Goal: Task Accomplishment & Management: Use online tool/utility

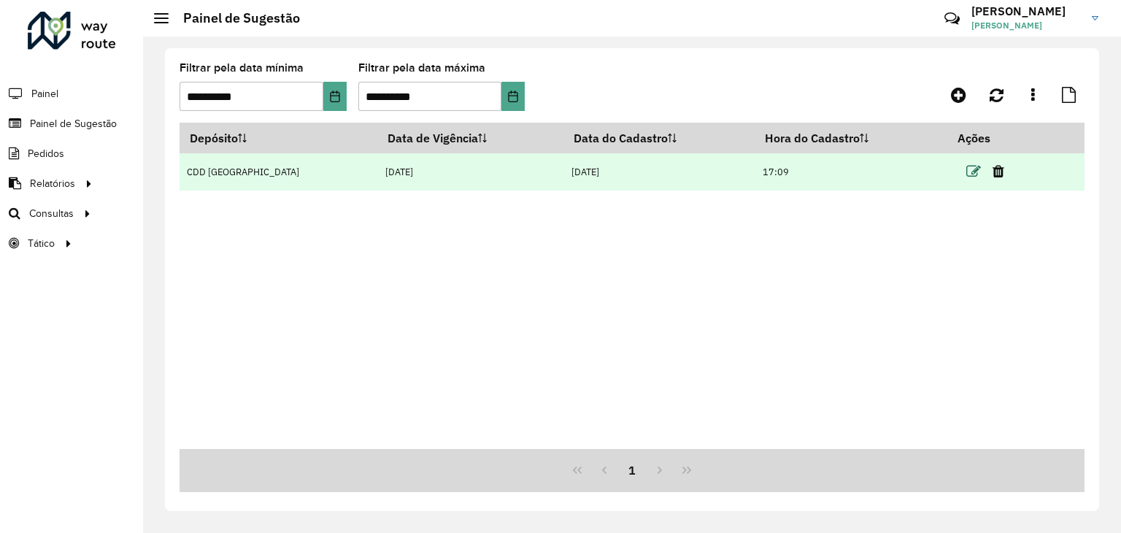
click at [969, 169] on icon at bounding box center [973, 171] width 15 height 15
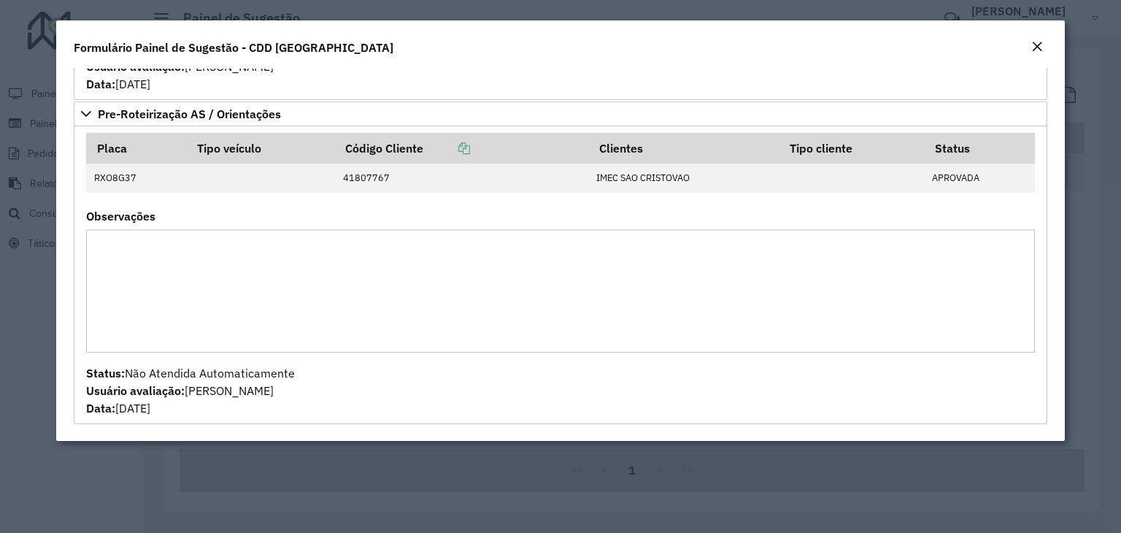
scroll to position [753, 0]
click at [638, 476] on modal-container "**********" at bounding box center [560, 266] width 1121 height 533
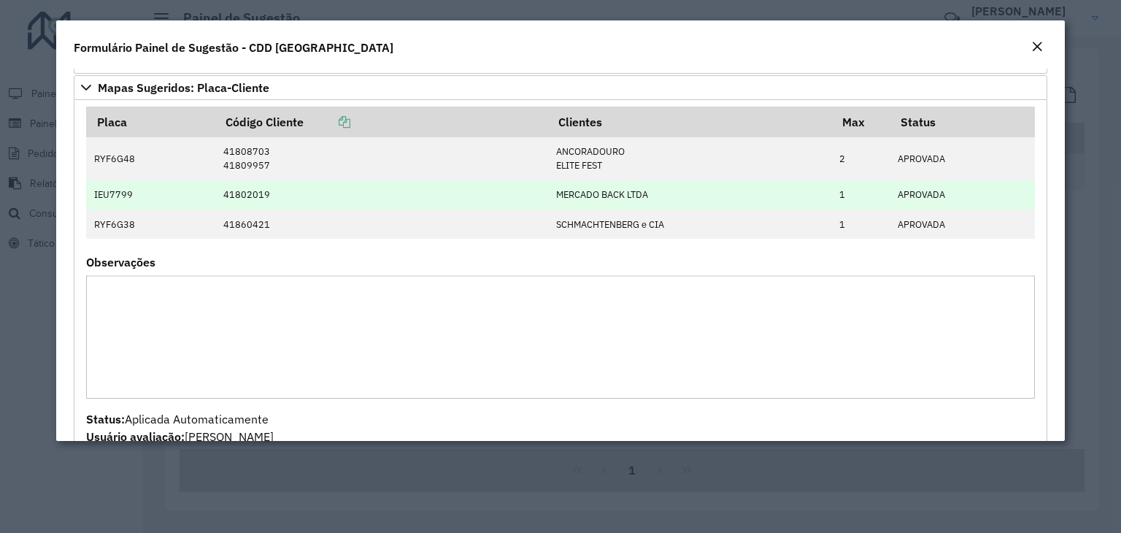
scroll to position [315, 0]
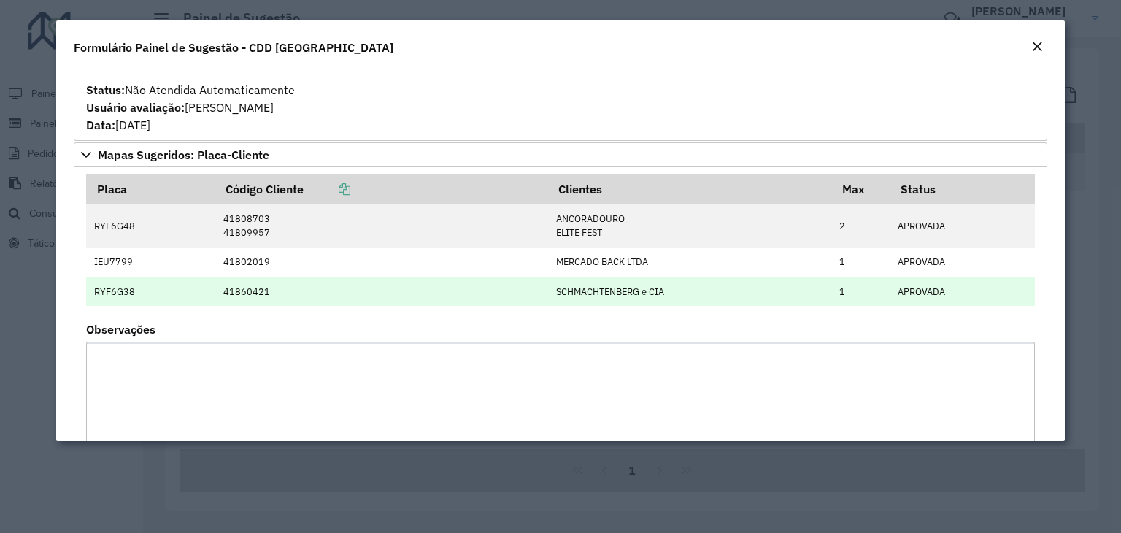
click at [110, 295] on td "RYF6G38" at bounding box center [150, 290] width 129 height 29
click at [110, 294] on td "RYF6G38" at bounding box center [150, 290] width 129 height 29
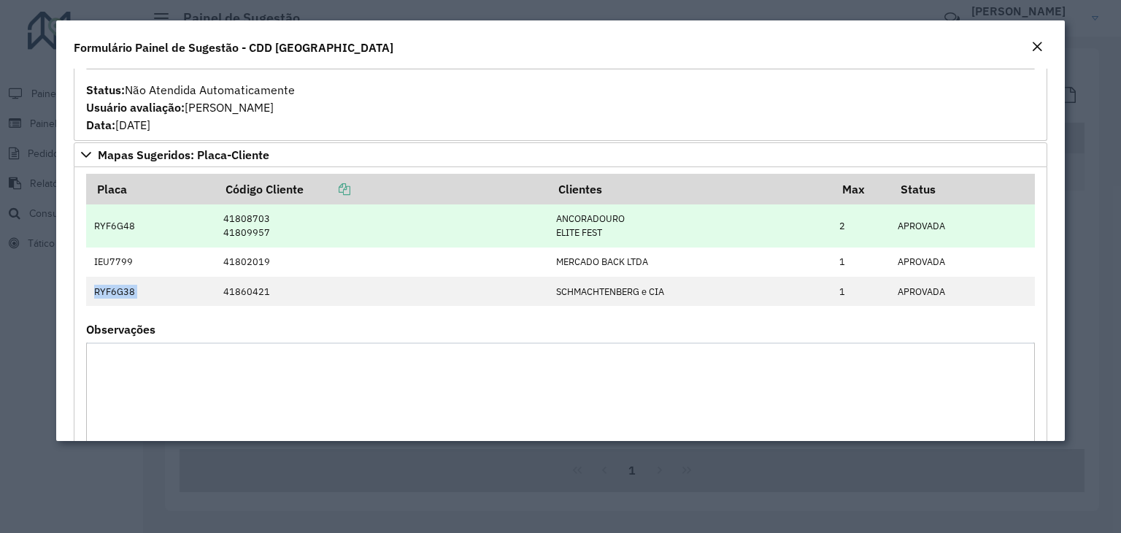
copy td "RYF6G38"
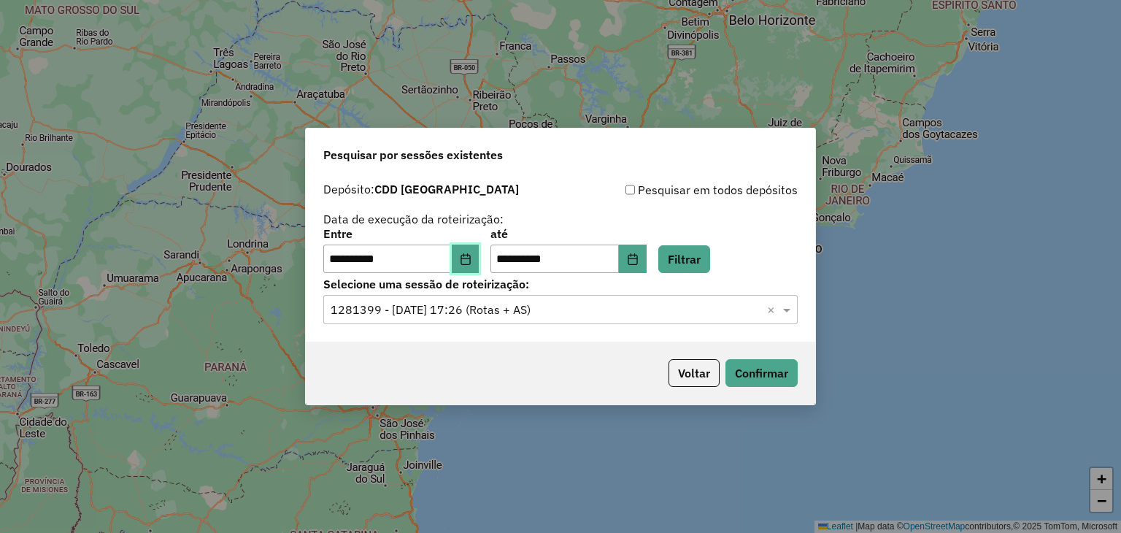
click at [471, 255] on icon "Choose Date" at bounding box center [466, 259] width 12 height 12
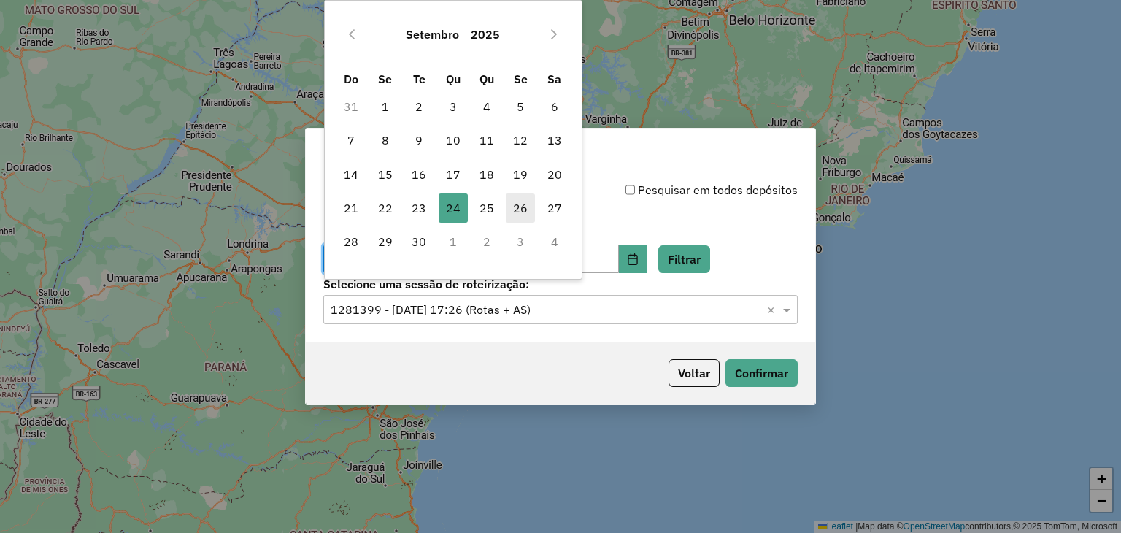
drag, startPoint x: 487, startPoint y: 207, endPoint x: 508, endPoint y: 217, distance: 22.8
click at [487, 206] on span "25" at bounding box center [486, 207] width 29 height 29
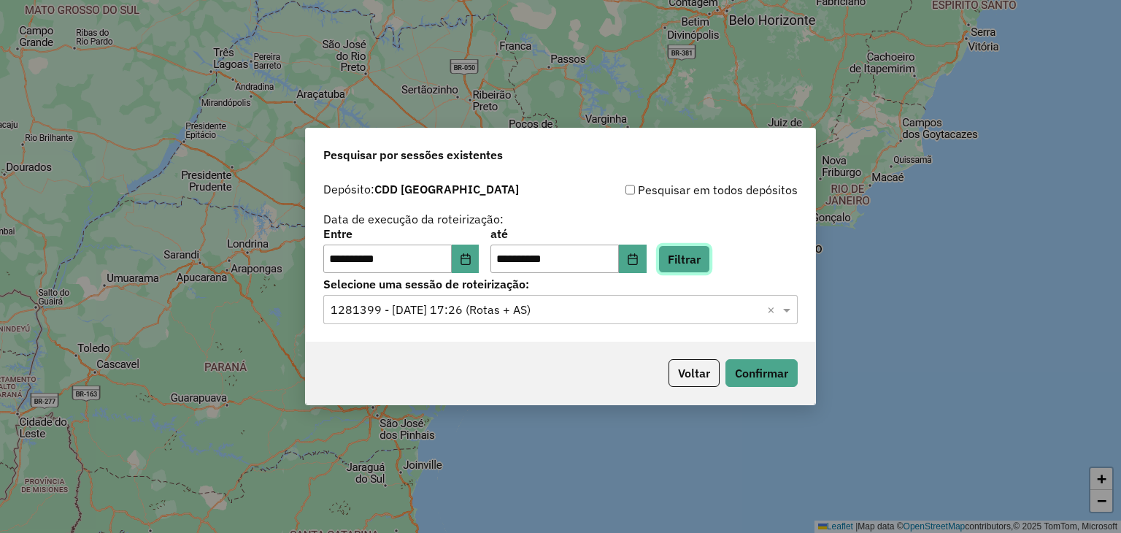
click at [697, 266] on button "Filtrar" at bounding box center [684, 259] width 52 height 28
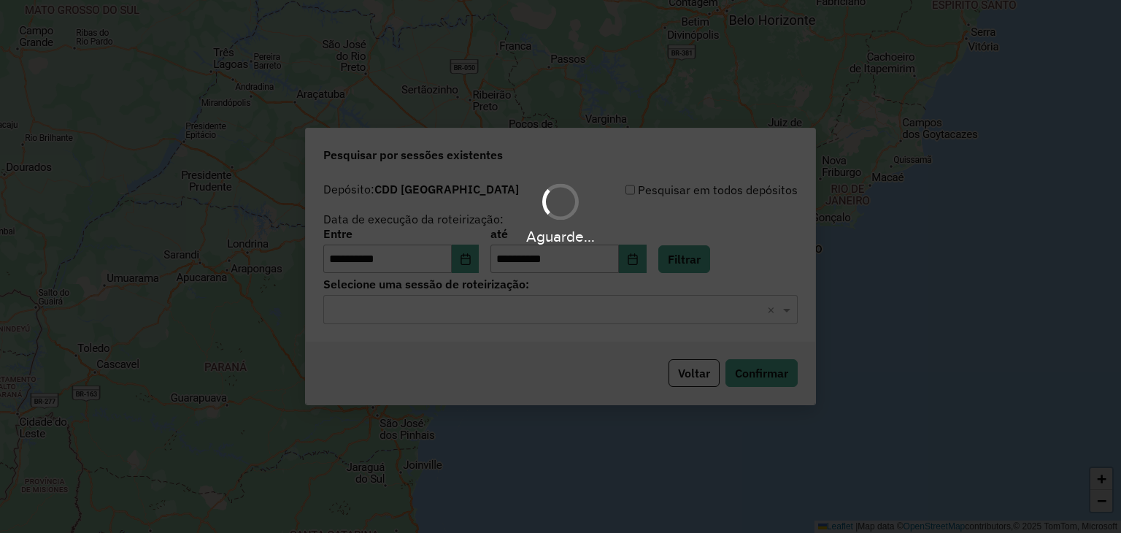
click at [510, 316] on div "Aguarde..." at bounding box center [560, 266] width 1121 height 533
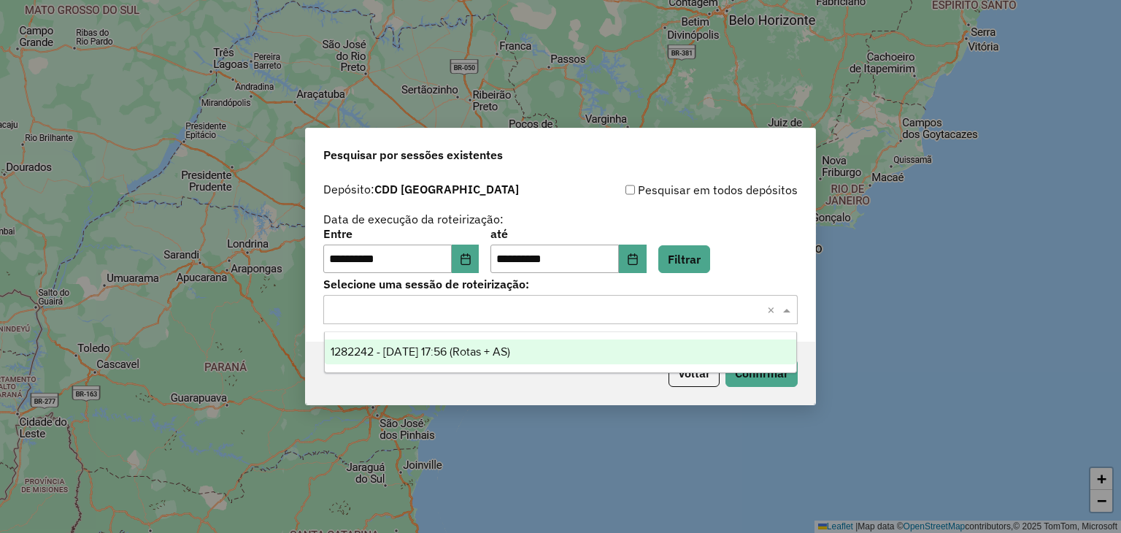
click at [506, 312] on input "text" at bounding box center [545, 310] width 430 height 18
click at [499, 347] on span "1282242 - 25/09/2025 17:56 (Rotas + AS)" at bounding box center [419, 351] width 179 height 12
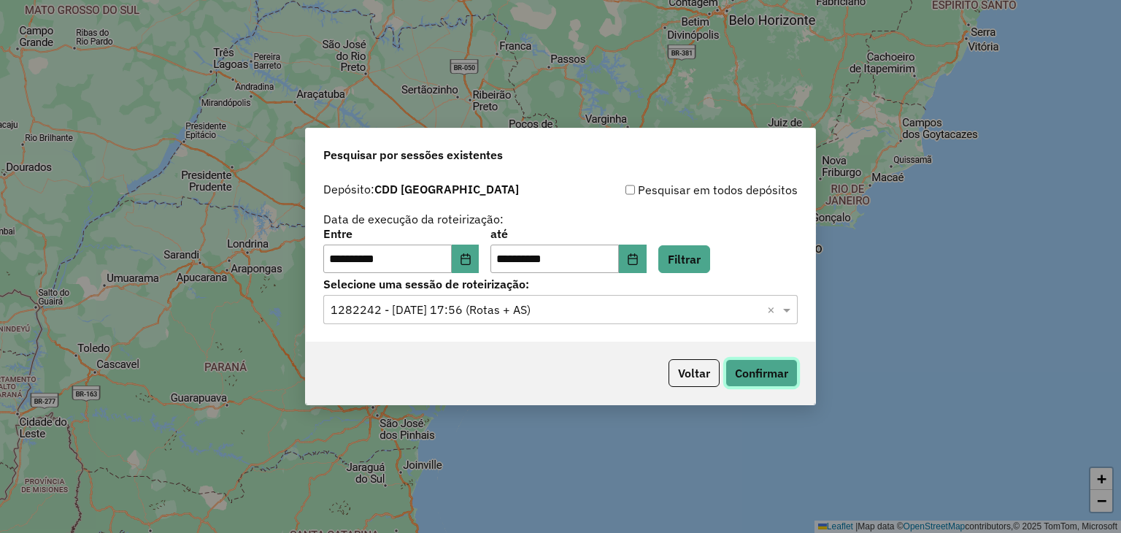
click at [760, 382] on button "Confirmar" at bounding box center [761, 373] width 72 height 28
click at [540, 312] on input "text" at bounding box center [545, 310] width 430 height 18
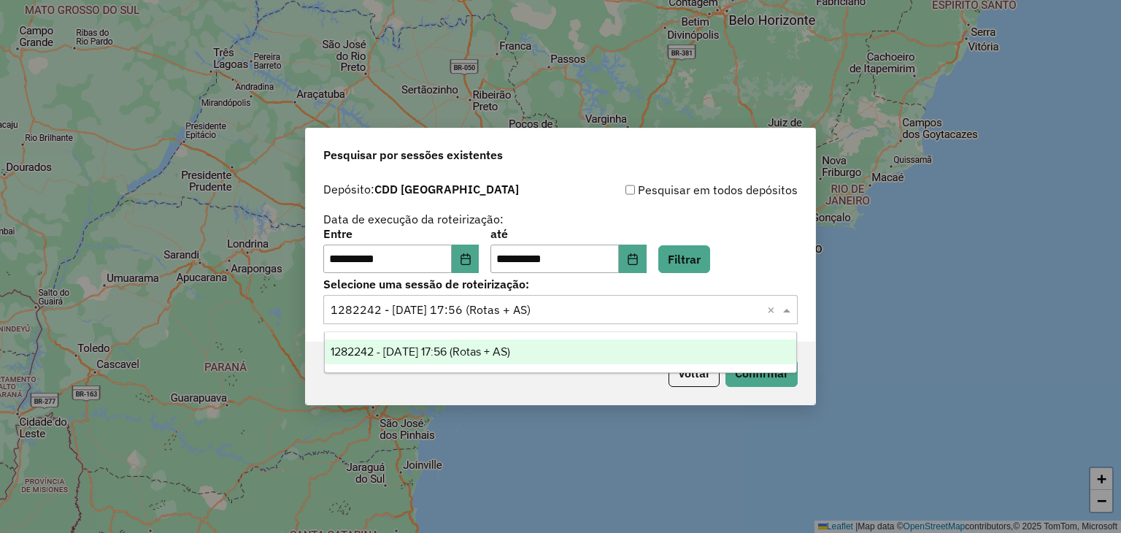
drag, startPoint x: 565, startPoint y: 445, endPoint x: 595, endPoint y: 378, distance: 73.5
click at [563, 438] on div "**********" at bounding box center [560, 266] width 1121 height 533
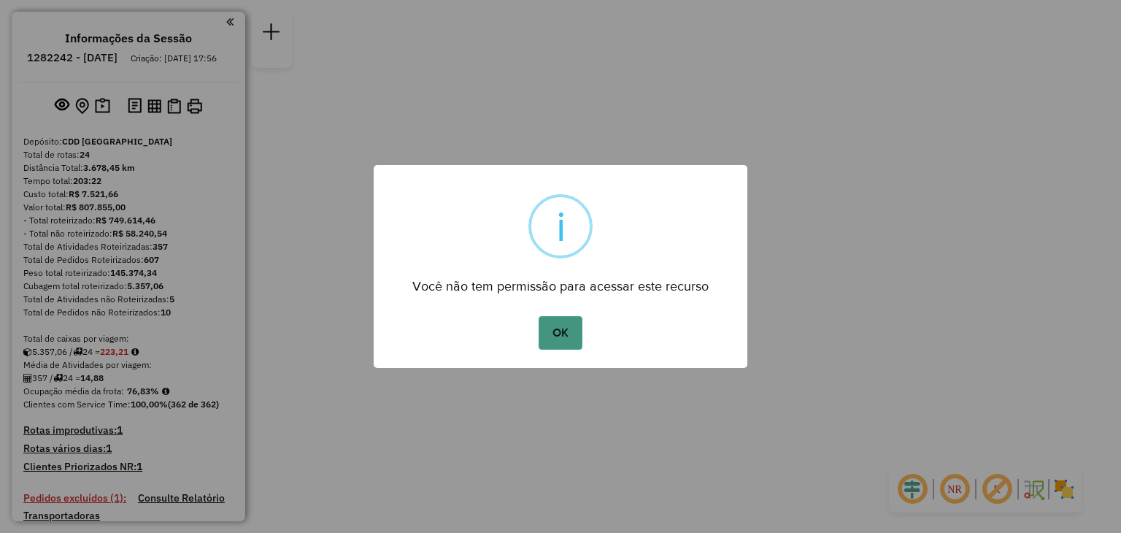
click at [560, 333] on button "OK" at bounding box center [559, 333] width 43 height 34
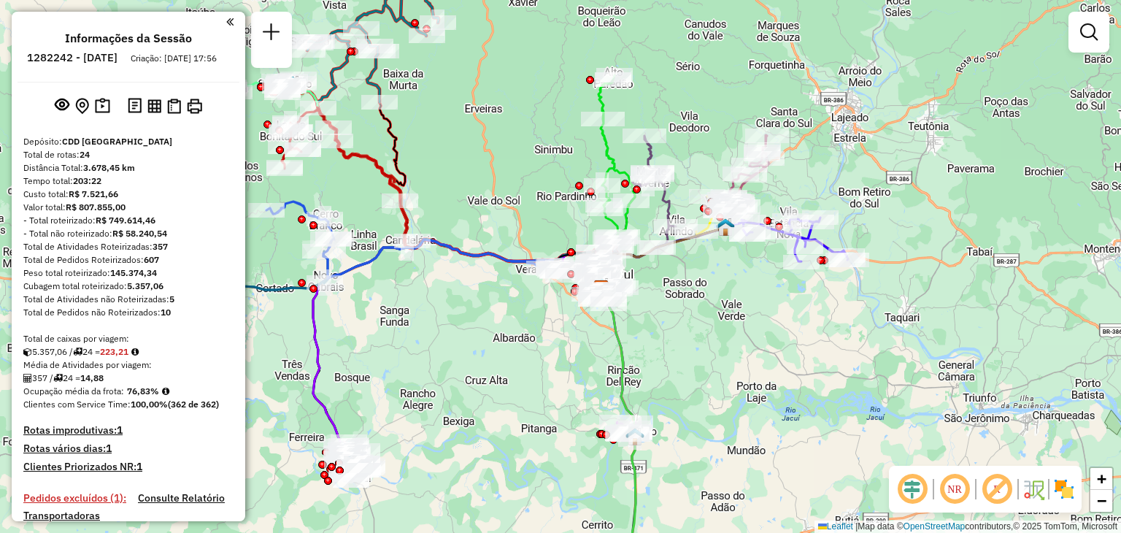
drag, startPoint x: 482, startPoint y: 340, endPoint x: 475, endPoint y: 320, distance: 21.7
click at [522, 363] on div "Janela de atendimento Grade de atendimento Capacidade Transportadoras Veículos …" at bounding box center [560, 266] width 1121 height 533
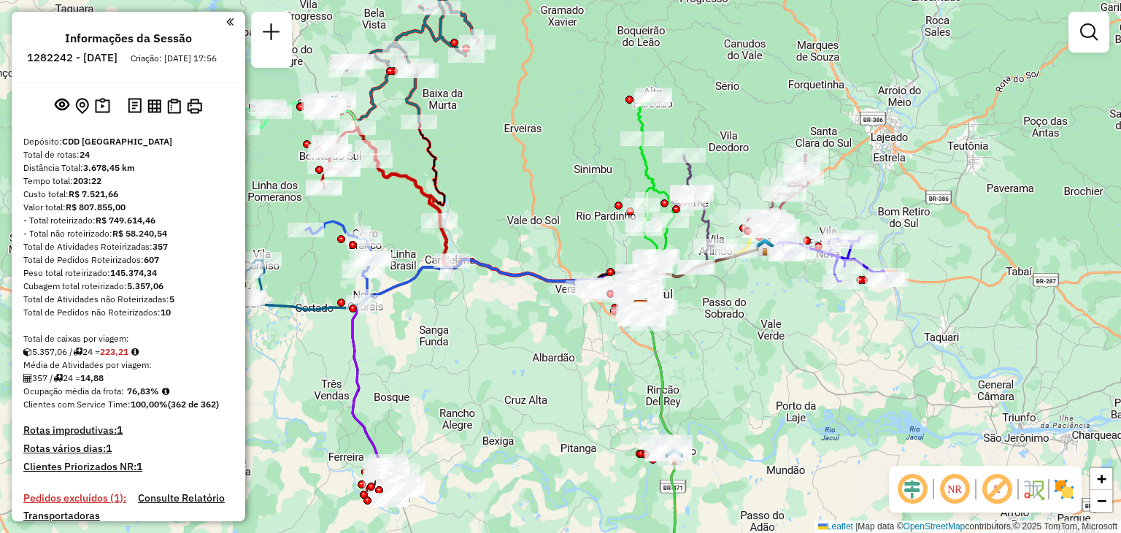
drag, startPoint x: 480, startPoint y: 322, endPoint x: 514, endPoint y: 340, distance: 38.2
click at [514, 339] on div "Janela de atendimento Grade de atendimento Capacidade Transportadoras Veículos …" at bounding box center [560, 266] width 1121 height 533
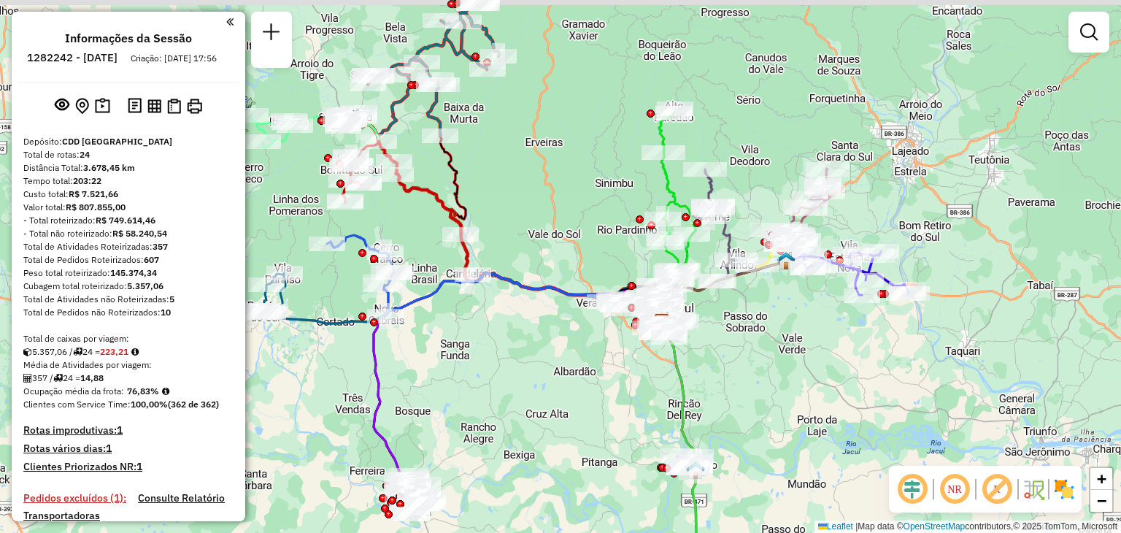
drag, startPoint x: 508, startPoint y: 334, endPoint x: 525, endPoint y: 346, distance: 21.0
click at [525, 346] on div "Janela de atendimento Grade de atendimento Capacidade Transportadoras Veículos …" at bounding box center [560, 266] width 1121 height 533
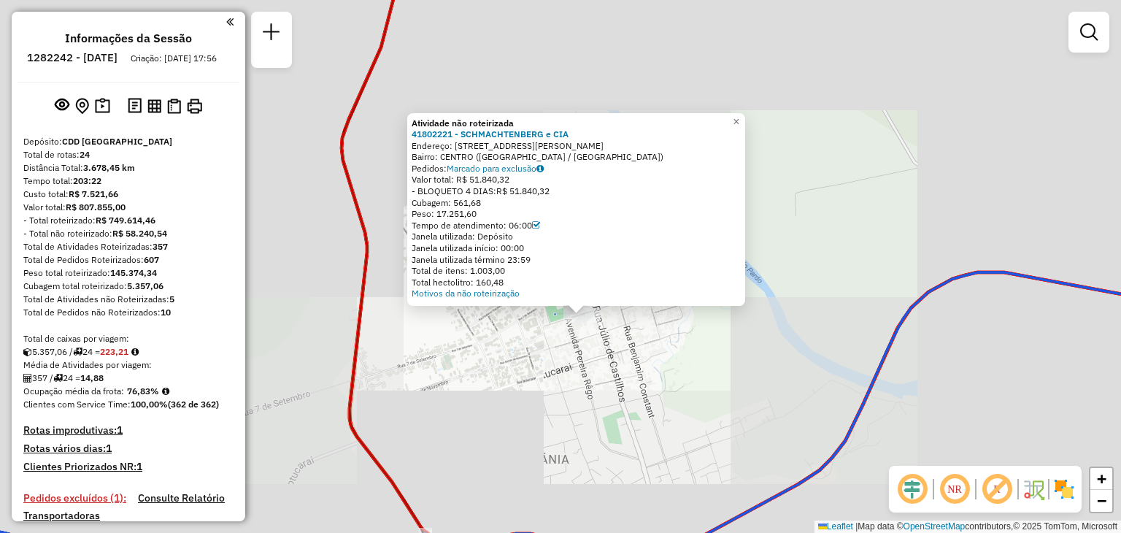
click at [621, 357] on div "Atividade não roteirizada 41802221 - SCHMACHTENBERG e CIA Endereço: [STREET_ADD…" at bounding box center [560, 266] width 1121 height 533
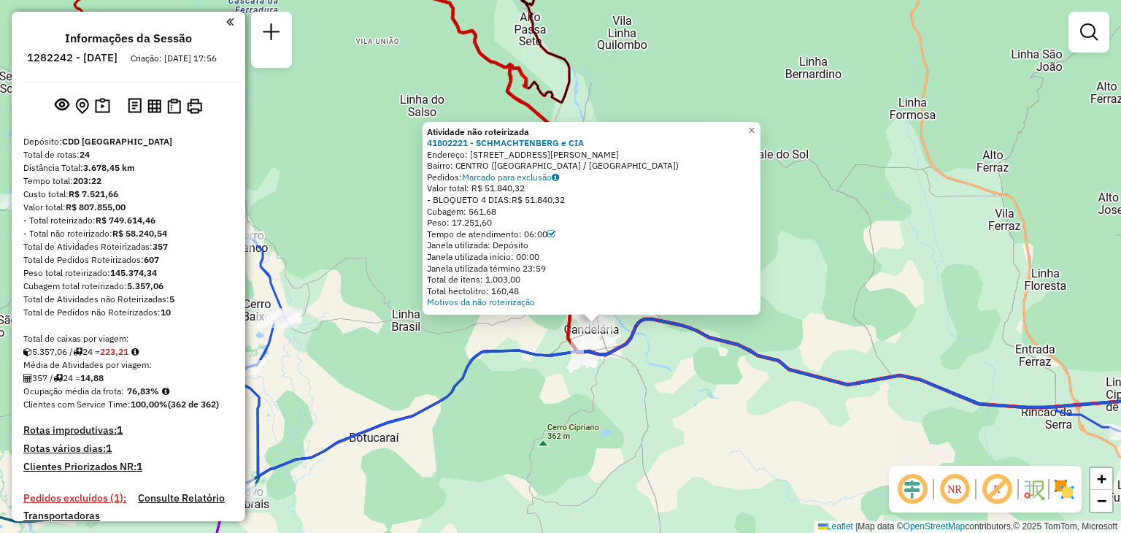
click at [578, 439] on div "Atividade não roteirizada 41802221 - SCHMACHTENBERG e CIA Endereço: [STREET_ADD…" at bounding box center [560, 266] width 1121 height 533
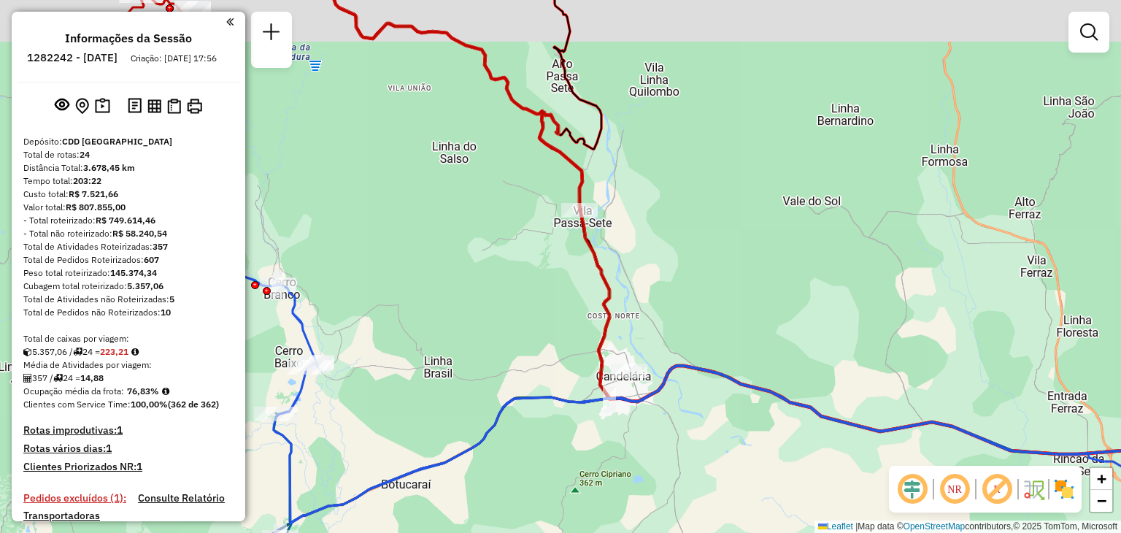
drag, startPoint x: 491, startPoint y: 340, endPoint x: 543, endPoint y: 322, distance: 54.9
click at [525, 388] on div "Janela de atendimento Grade de atendimento Capacidade Transportadoras Veículos …" at bounding box center [560, 266] width 1121 height 533
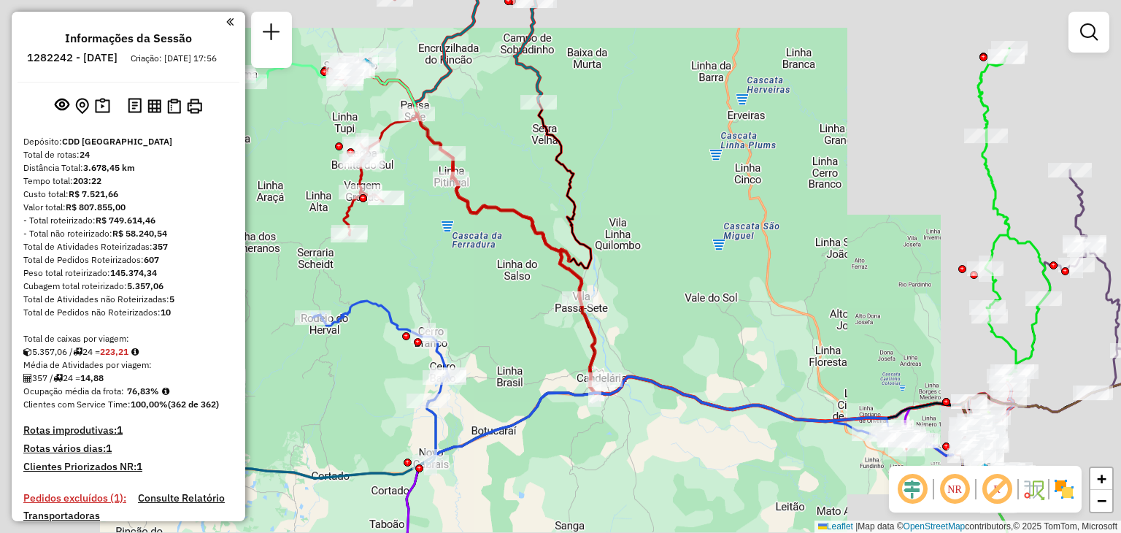
drag, startPoint x: 537, startPoint y: 279, endPoint x: 569, endPoint y: 392, distance: 116.8
click at [569, 392] on div "Janela de atendimento Grade de atendimento Capacidade Transportadoras Veículos …" at bounding box center [560, 266] width 1121 height 533
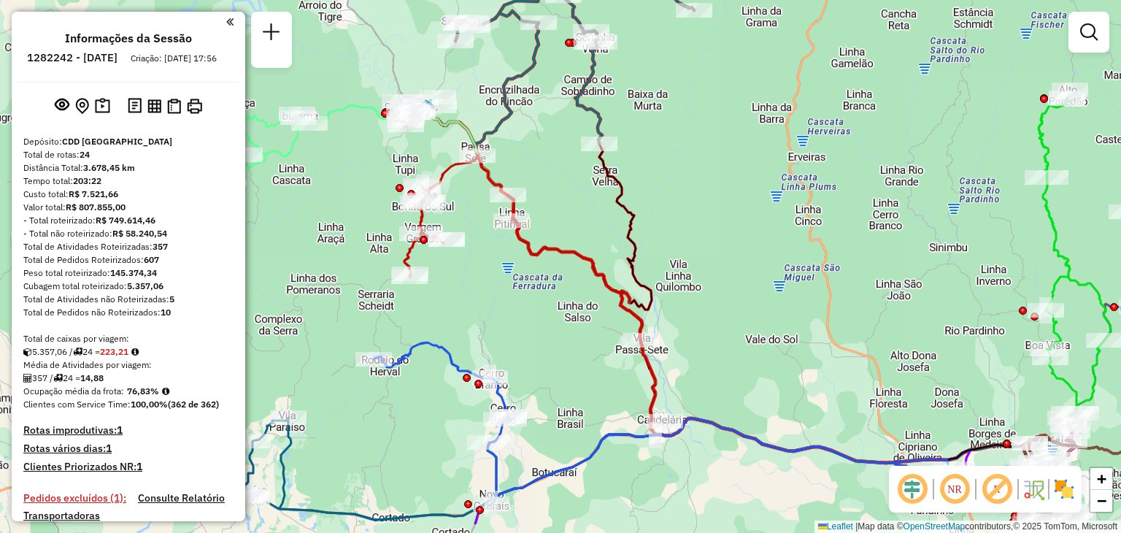
drag, startPoint x: 479, startPoint y: 381, endPoint x: 507, endPoint y: 320, distance: 66.9
click at [507, 320] on div "Janela de atendimento Grade de atendimento Capacidade Transportadoras Veículos …" at bounding box center [560, 266] width 1121 height 533
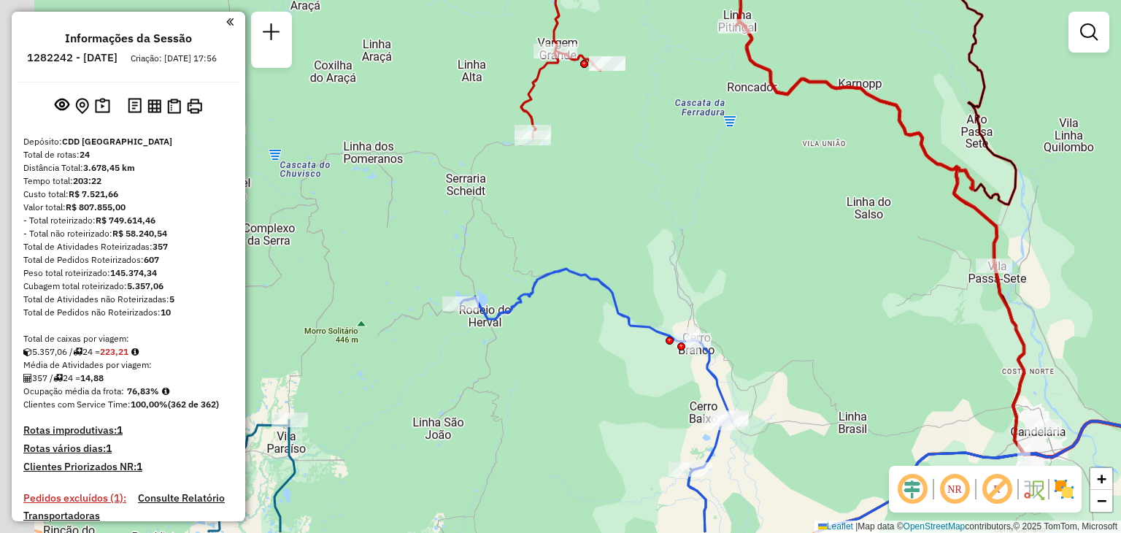
drag, startPoint x: 368, startPoint y: 452, endPoint x: 508, endPoint y: 377, distance: 159.2
click at [505, 381] on div "Janela de atendimento Grade de atendimento Capacidade Transportadoras Veículos …" at bounding box center [560, 266] width 1121 height 533
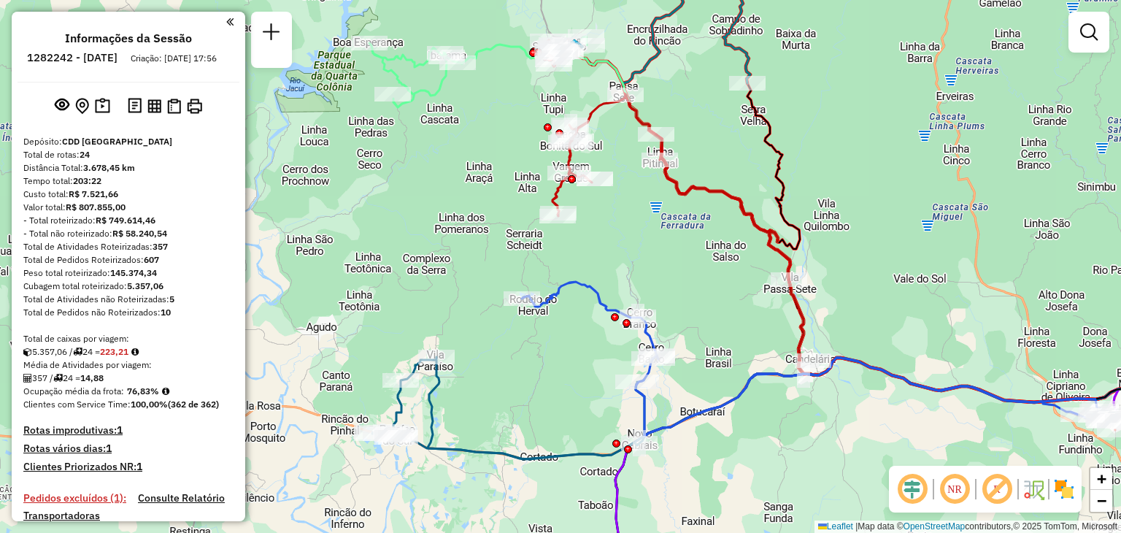
drag, startPoint x: 514, startPoint y: 404, endPoint x: 522, endPoint y: 377, distance: 28.4
click at [522, 377] on div "Janela de atendimento Grade de atendimento Capacidade Transportadoras Veículos …" at bounding box center [560, 266] width 1121 height 533
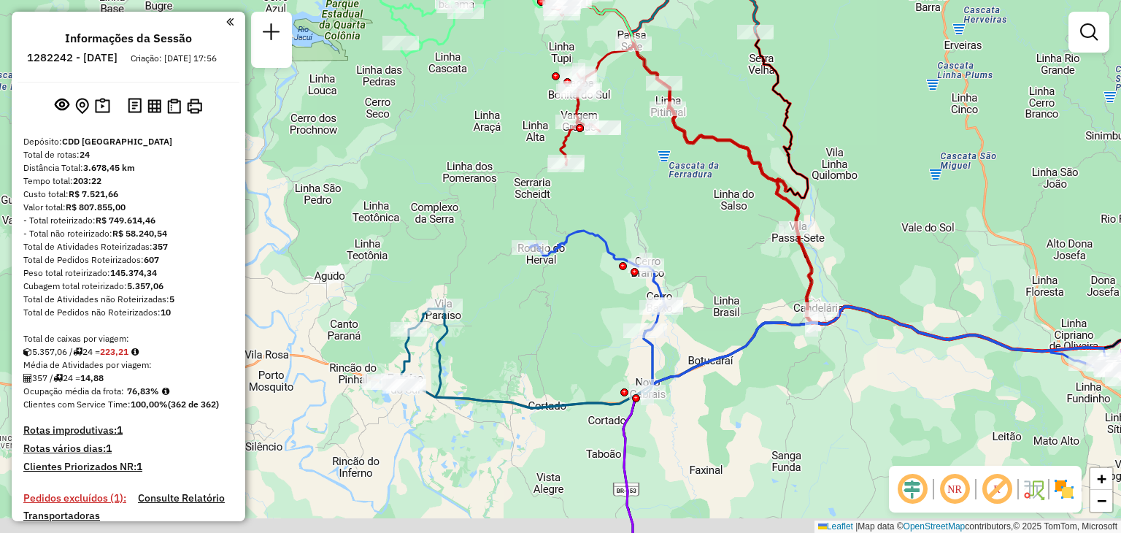
drag, startPoint x: 560, startPoint y: 441, endPoint x: 568, endPoint y: 390, distance: 51.8
click at [568, 390] on div "Janela de atendimento Grade de atendimento Capacidade Transportadoras Veículos …" at bounding box center [560, 266] width 1121 height 533
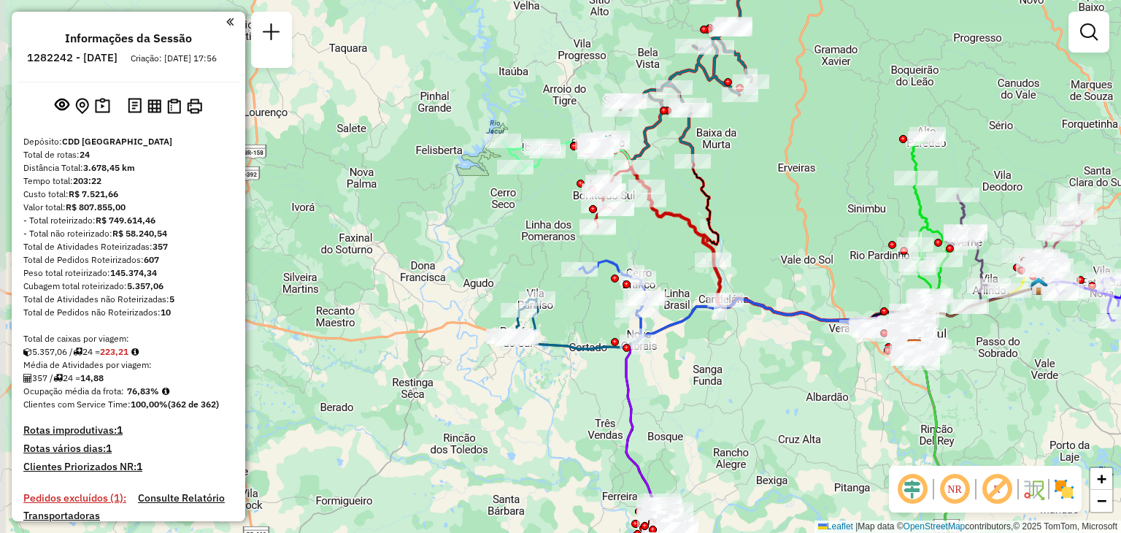
drag, startPoint x: 542, startPoint y: 409, endPoint x: 507, endPoint y: 275, distance: 138.0
click at [512, 278] on div "Janela de atendimento Grade de atendimento Capacidade Transportadoras Veículos …" at bounding box center [560, 266] width 1121 height 533
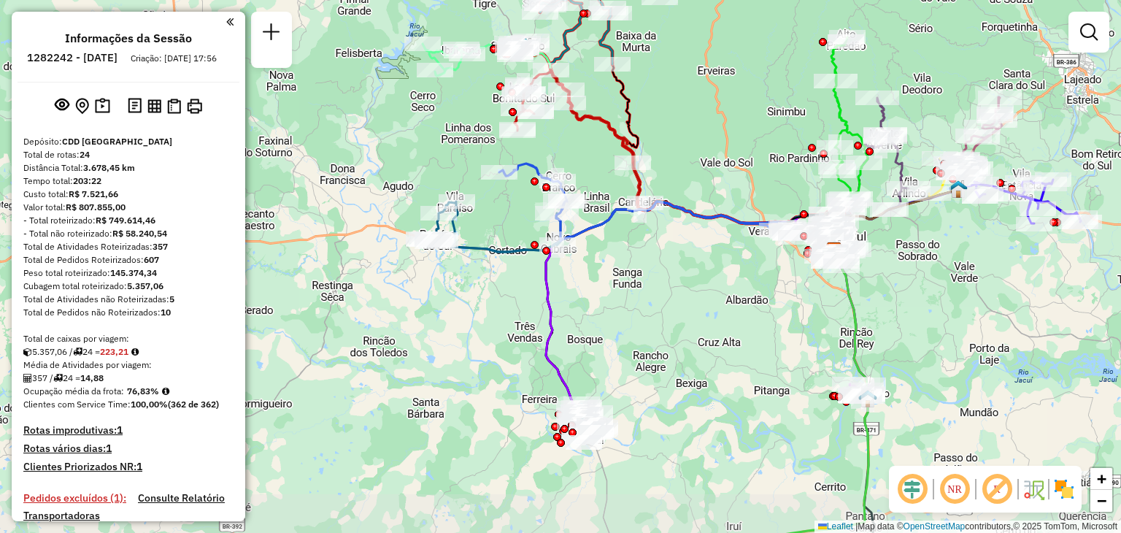
drag, startPoint x: 611, startPoint y: 346, endPoint x: 599, endPoint y: 293, distance: 54.5
click at [599, 288] on div "Janela de atendimento Grade de atendimento Capacidade Transportadoras Veículos …" at bounding box center [560, 266] width 1121 height 533
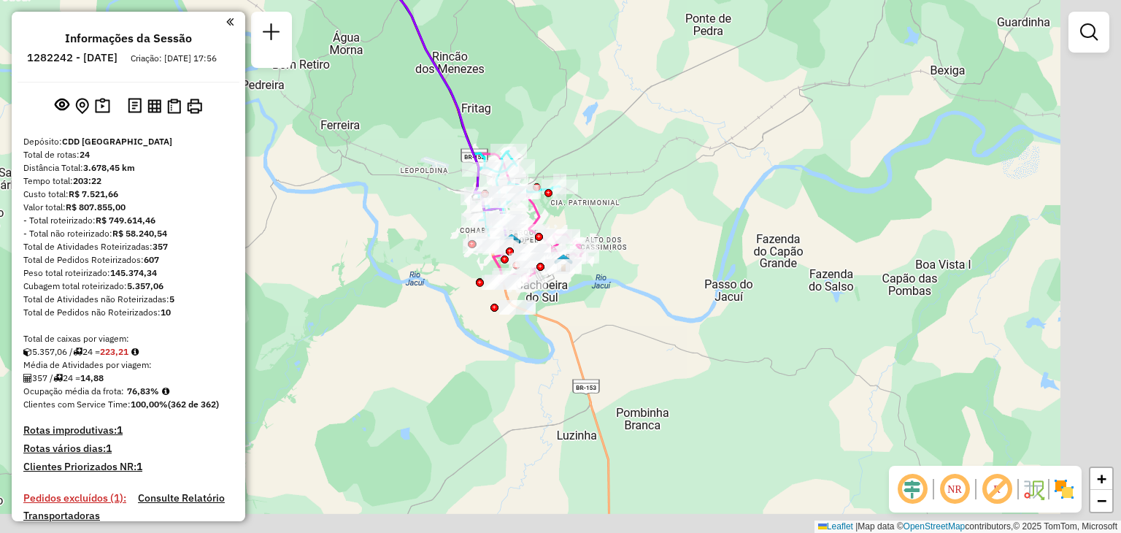
drag, startPoint x: 728, startPoint y: 439, endPoint x: 653, endPoint y: 352, distance: 115.4
click at [653, 352] on div "Janela de atendimento Grade de atendimento Capacidade Transportadoras Veículos …" at bounding box center [560, 266] width 1121 height 533
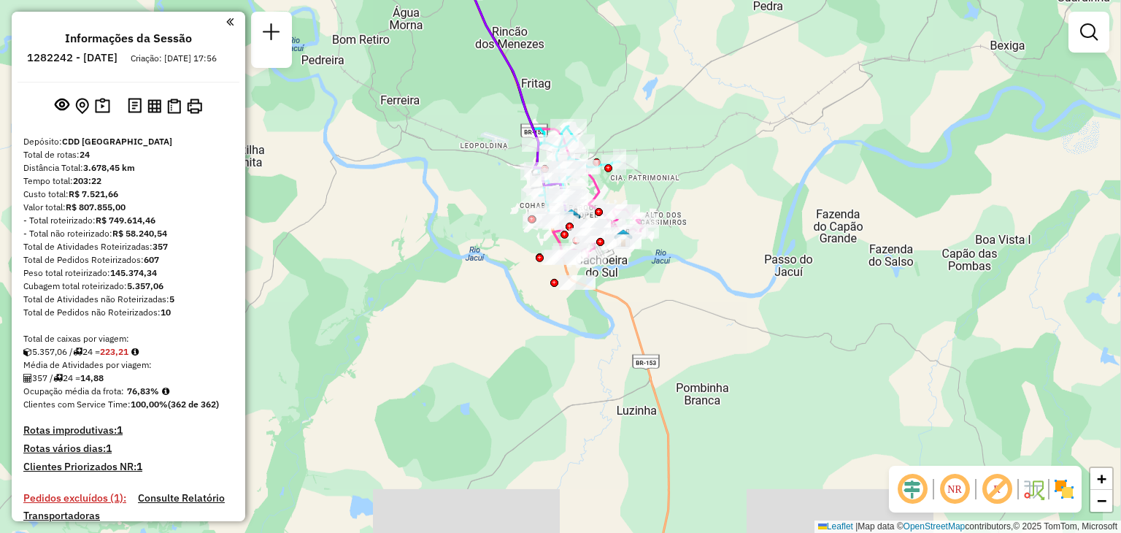
drag, startPoint x: 734, startPoint y: 363, endPoint x: 600, endPoint y: 211, distance: 203.1
click at [600, 212] on div "Janela de atendimento Grade de atendimento Capacidade Transportadoras Veículos …" at bounding box center [560, 266] width 1121 height 533
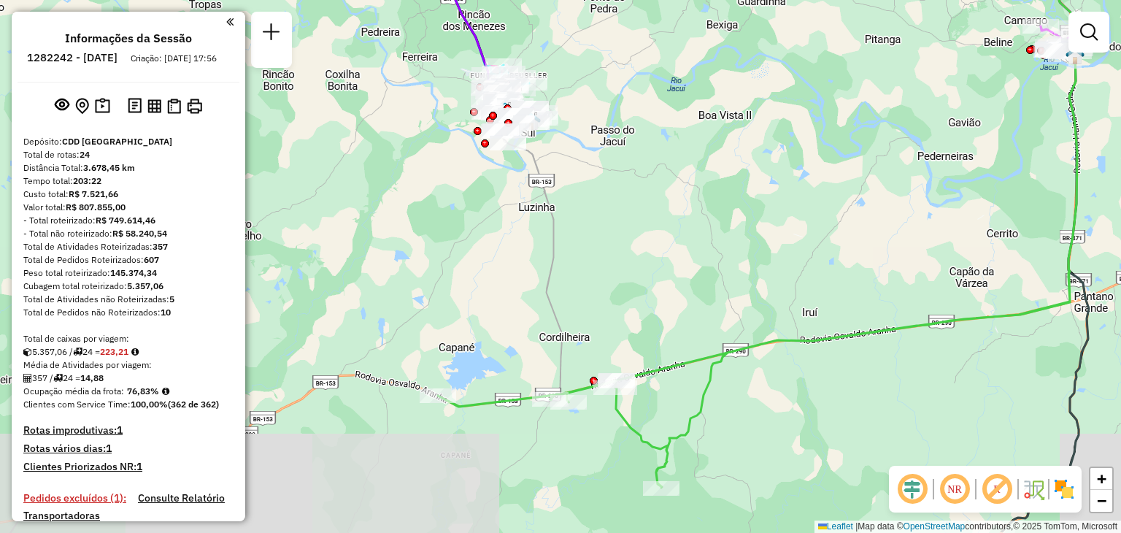
drag, startPoint x: 668, startPoint y: 320, endPoint x: 625, endPoint y: 237, distance: 93.3
click at [626, 237] on div "Janela de atendimento Grade de atendimento Capacidade Transportadoras Veículos …" at bounding box center [560, 266] width 1121 height 533
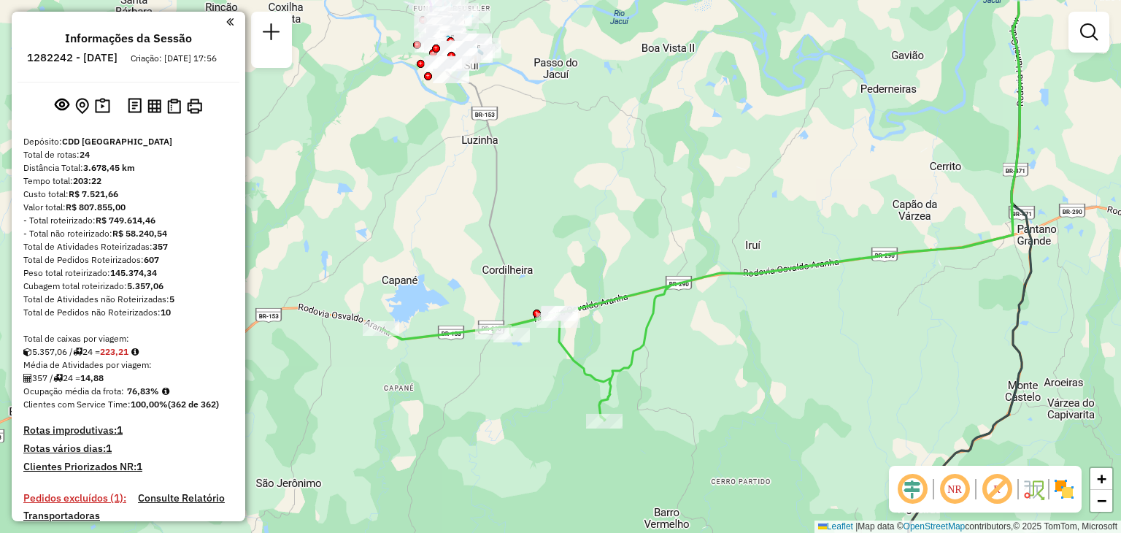
drag, startPoint x: 732, startPoint y: 360, endPoint x: 661, endPoint y: 303, distance: 91.4
click at [664, 307] on div "Janela de atendimento Grade de atendimento Capacidade Transportadoras Veículos …" at bounding box center [560, 266] width 1121 height 533
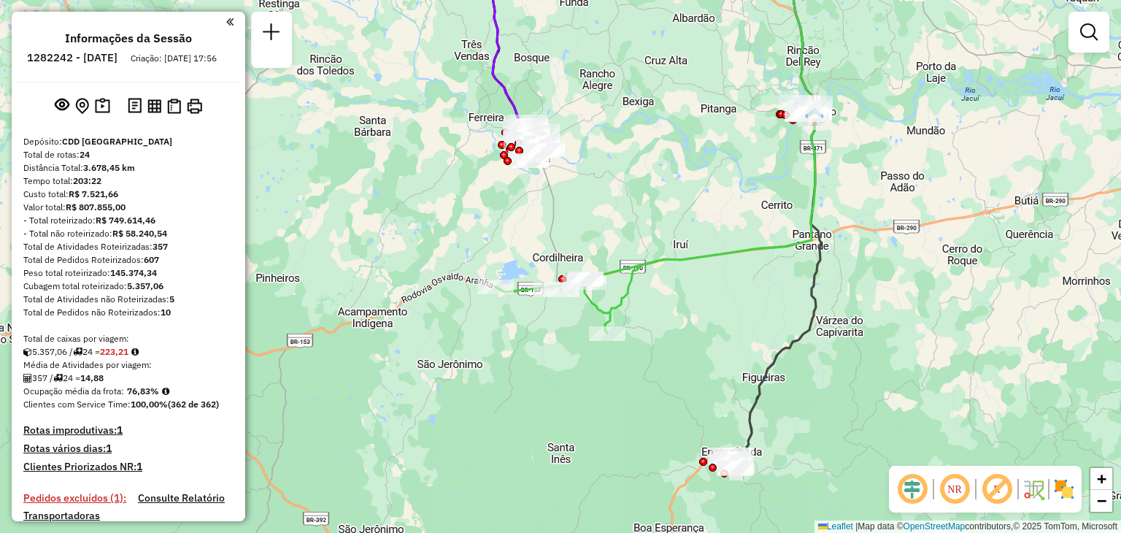
drag, startPoint x: 792, startPoint y: 353, endPoint x: 734, endPoint y: 299, distance: 79.0
click at [734, 298] on icon at bounding box center [776, 212] width 88 height 487
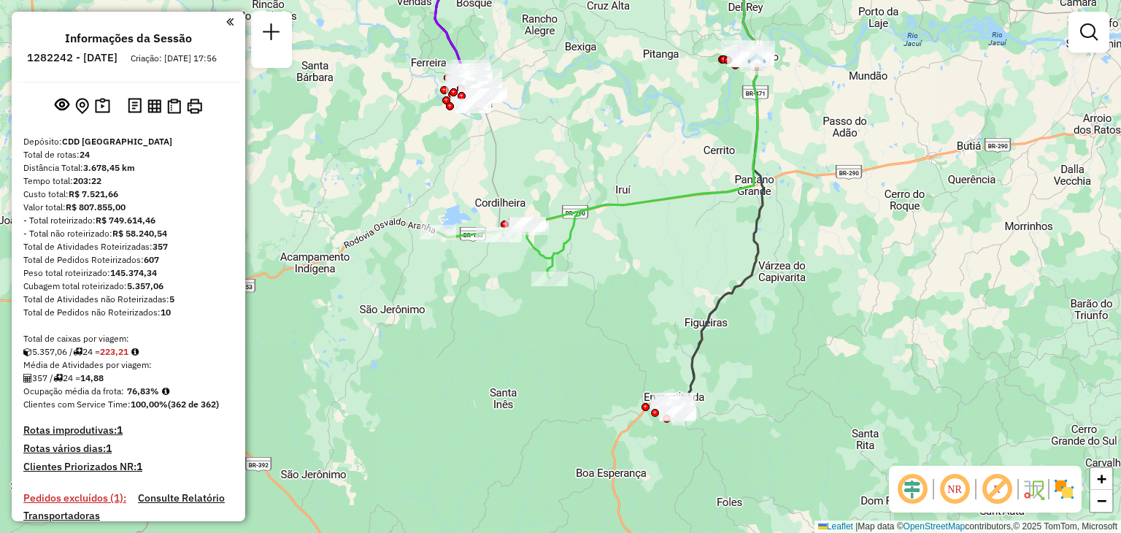
click at [652, 406] on div "Janela de atendimento Grade de atendimento Capacidade Transportadoras Veículos …" at bounding box center [560, 266] width 1121 height 533
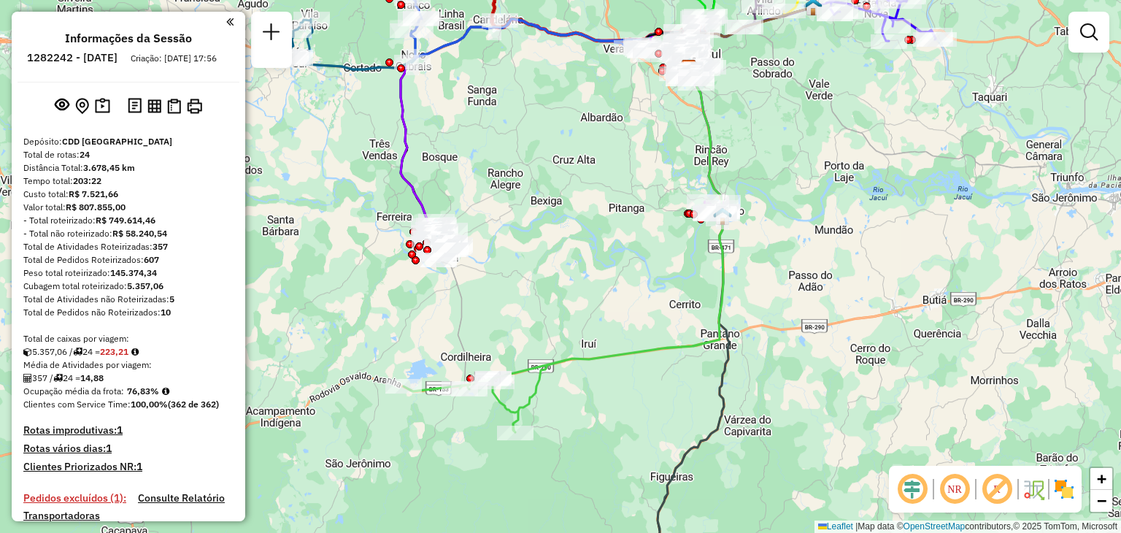
drag, startPoint x: 687, startPoint y: 295, endPoint x: 674, endPoint y: 421, distance: 126.2
click at [674, 426] on div "Janela de atendimento Grade de atendimento Capacidade Transportadoras Veículos …" at bounding box center [560, 266] width 1121 height 533
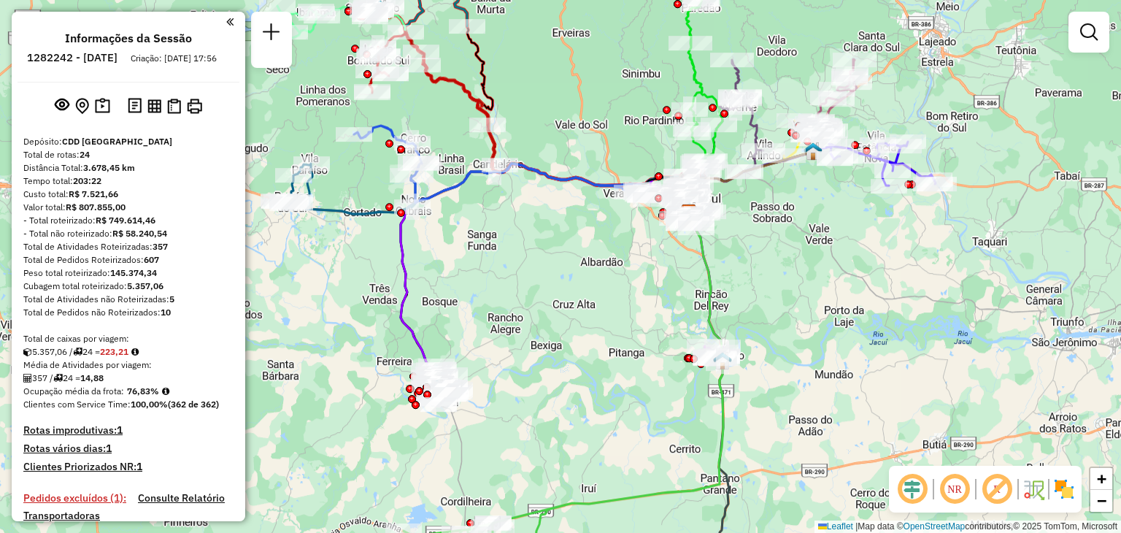
drag, startPoint x: 719, startPoint y: 241, endPoint x: 752, endPoint y: 305, distance: 72.1
click at [740, 328] on div "Janela de atendimento Grade de atendimento Capacidade Transportadoras Veículos …" at bounding box center [560, 266] width 1121 height 533
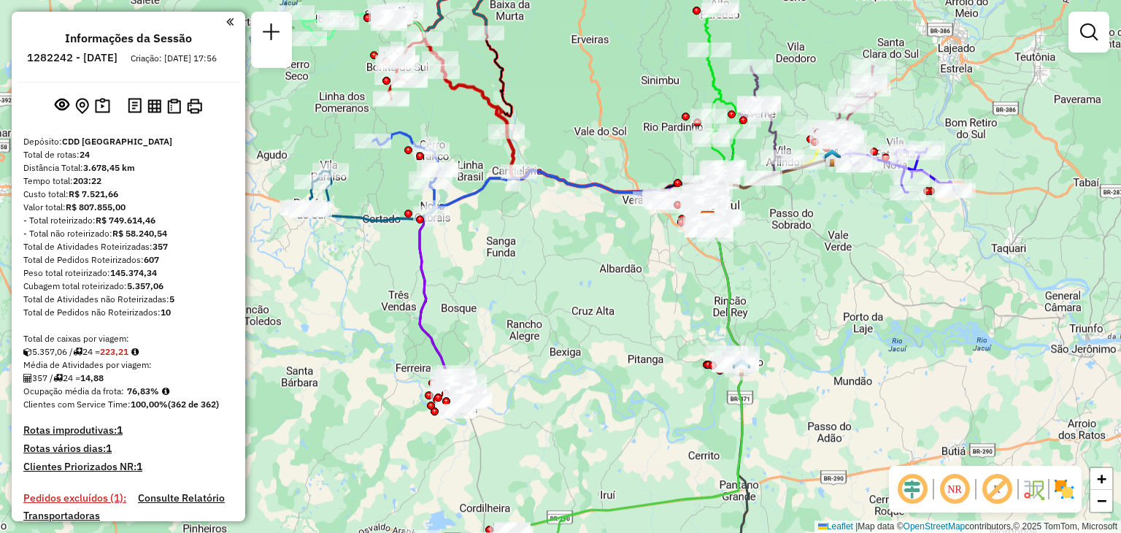
drag, startPoint x: 808, startPoint y: 347, endPoint x: 820, endPoint y: 305, distance: 43.2
click at [820, 305] on div "Janela de atendimento Grade de atendimento Capacidade Transportadoras Veículos …" at bounding box center [560, 266] width 1121 height 533
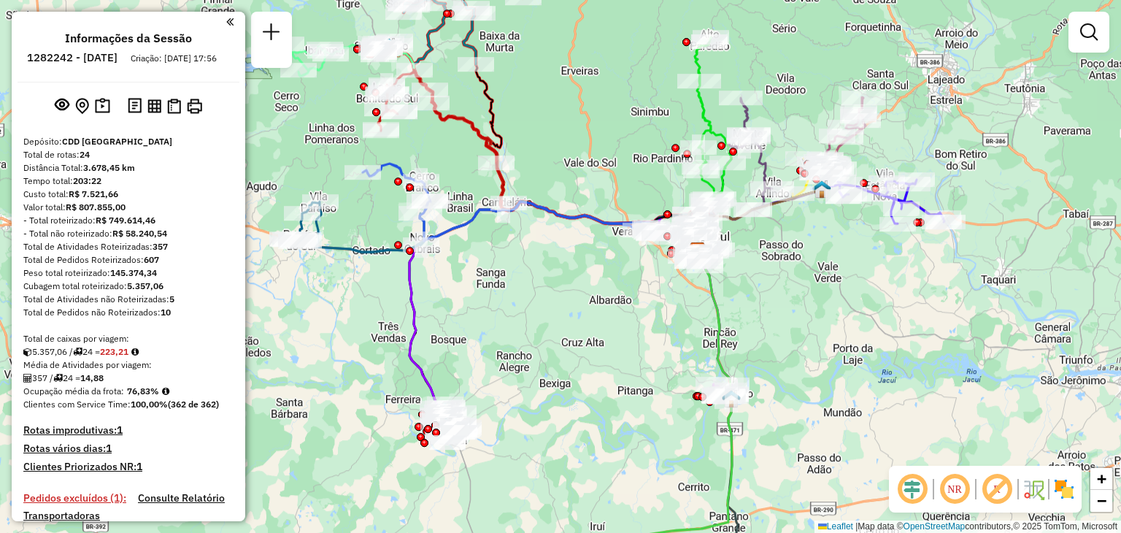
drag, startPoint x: 861, startPoint y: 303, endPoint x: 797, endPoint y: 353, distance: 81.6
click at [797, 353] on div "Janela de atendimento Grade de atendimento Capacidade Transportadoras Veículos …" at bounding box center [560, 266] width 1121 height 533
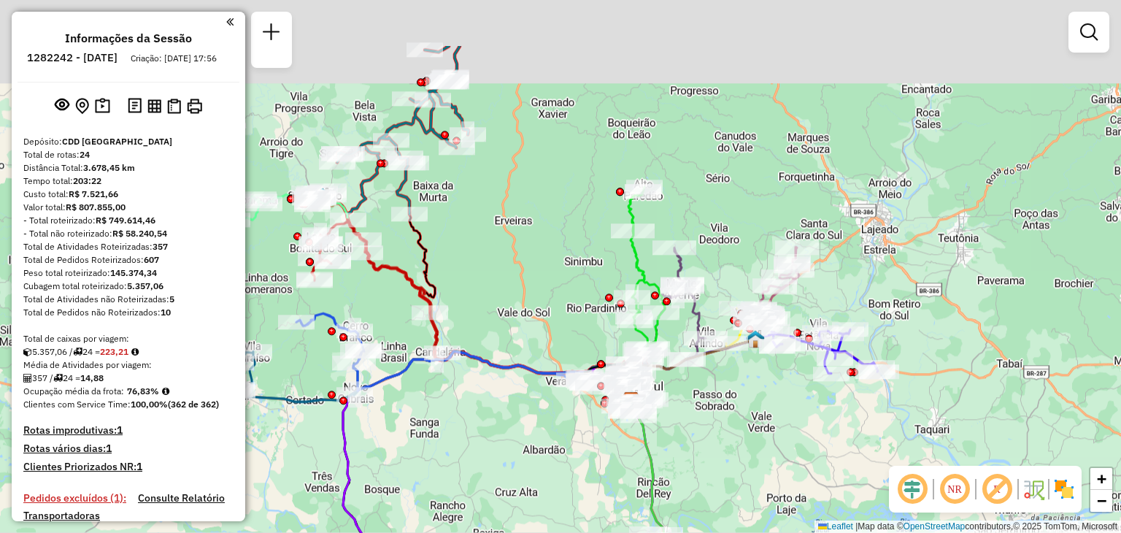
drag, startPoint x: 542, startPoint y: 376, endPoint x: 589, endPoint y: 361, distance: 49.8
click at [541, 452] on div "Janela de atendimento Grade de atendimento Capacidade Transportadoras Veículos …" at bounding box center [560, 266] width 1121 height 533
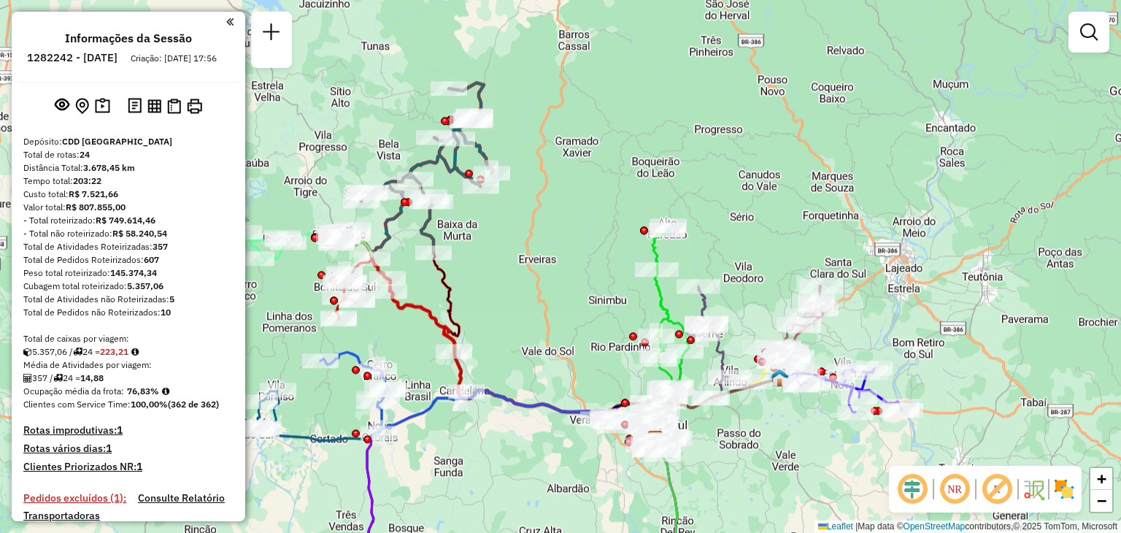
drag, startPoint x: 537, startPoint y: 252, endPoint x: 584, endPoint y: 303, distance: 69.7
click at [584, 303] on div "Janela de atendimento Grade de atendimento Capacidade Transportadoras Veículos …" at bounding box center [560, 266] width 1121 height 533
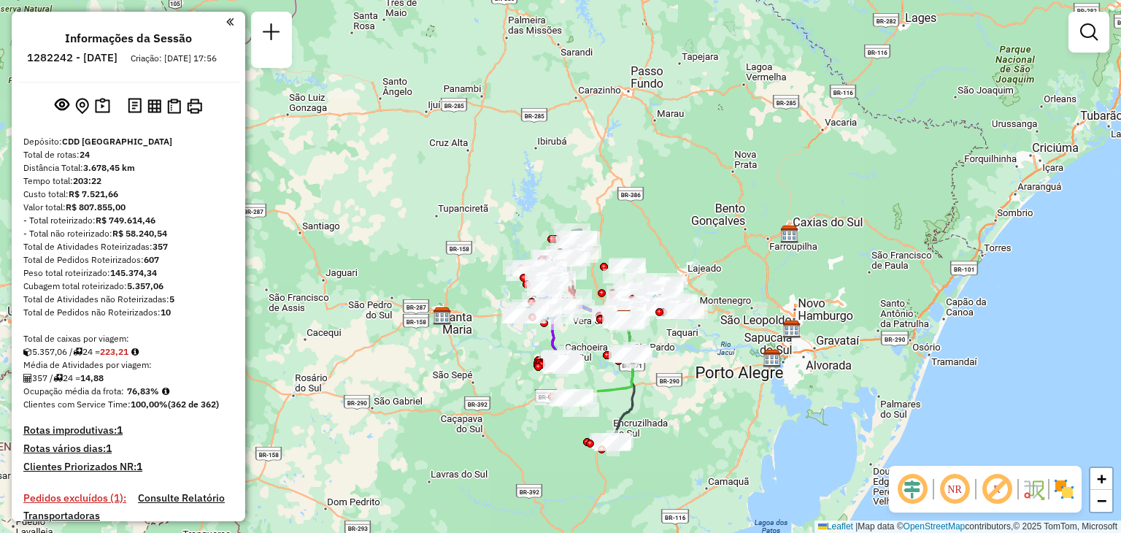
drag, startPoint x: 782, startPoint y: 400, endPoint x: 774, endPoint y: 333, distance: 67.6
click at [774, 333] on div "Janela de atendimento Grade de atendimento Capacidade Transportadoras Veículos …" at bounding box center [560, 266] width 1121 height 533
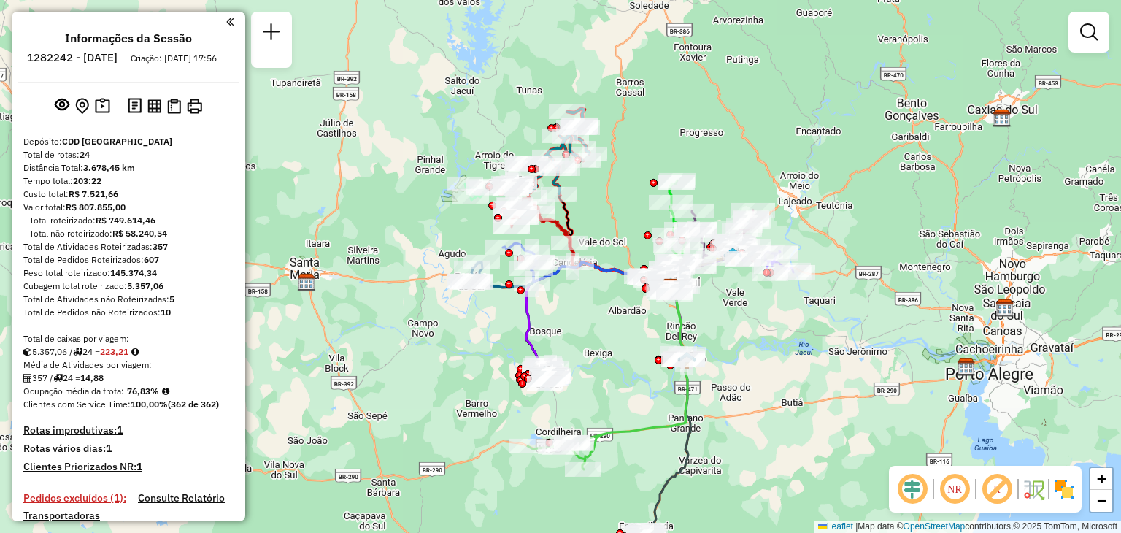
drag, startPoint x: 613, startPoint y: 246, endPoint x: 624, endPoint y: 138, distance: 108.5
click at [624, 138] on div "Janela de atendimento Grade de atendimento Capacidade Transportadoras Veículos …" at bounding box center [560, 266] width 1121 height 533
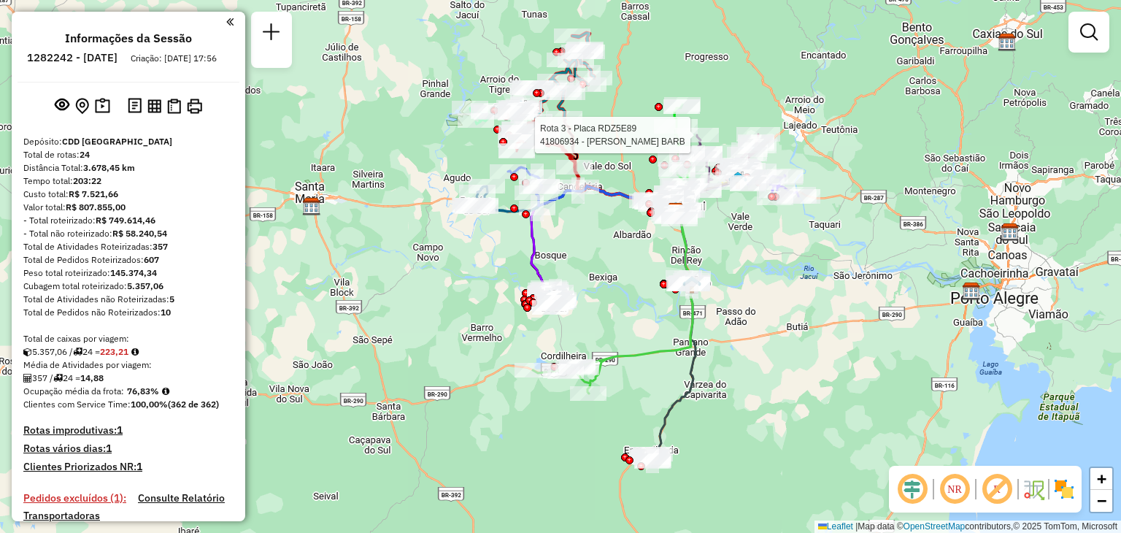
select select "**********"
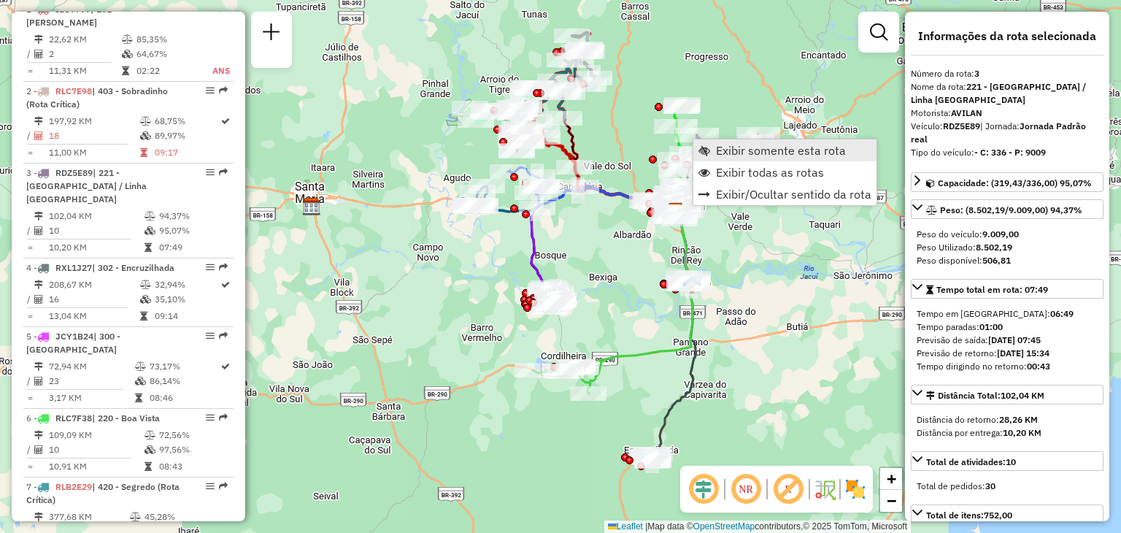
scroll to position [753, 0]
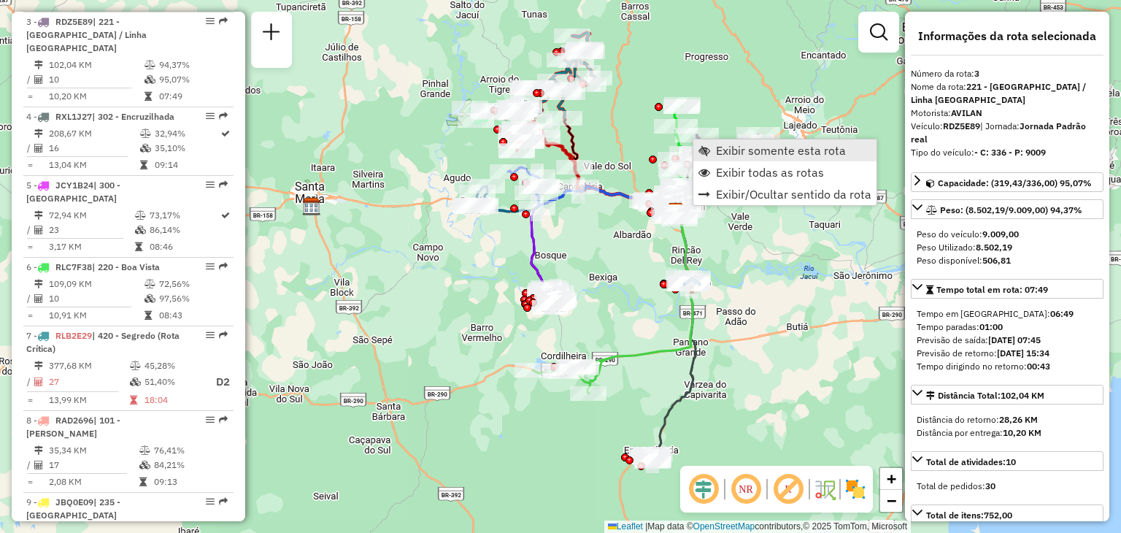
click at [727, 150] on span "Exibir somente esta rota" at bounding box center [781, 150] width 130 height 12
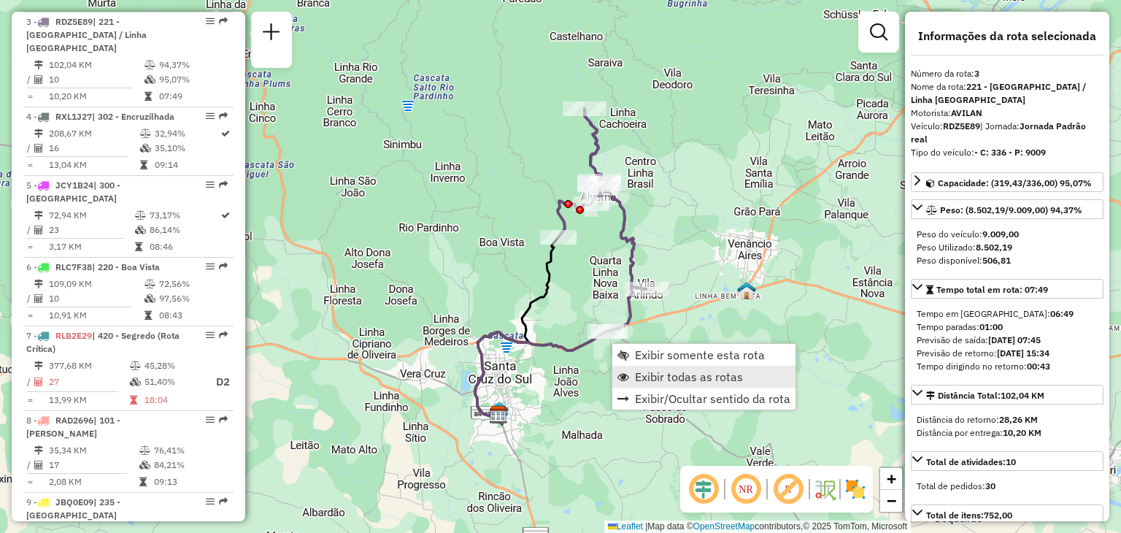
click at [643, 374] on span "Exibir todas as rotas" at bounding box center [689, 377] width 108 height 12
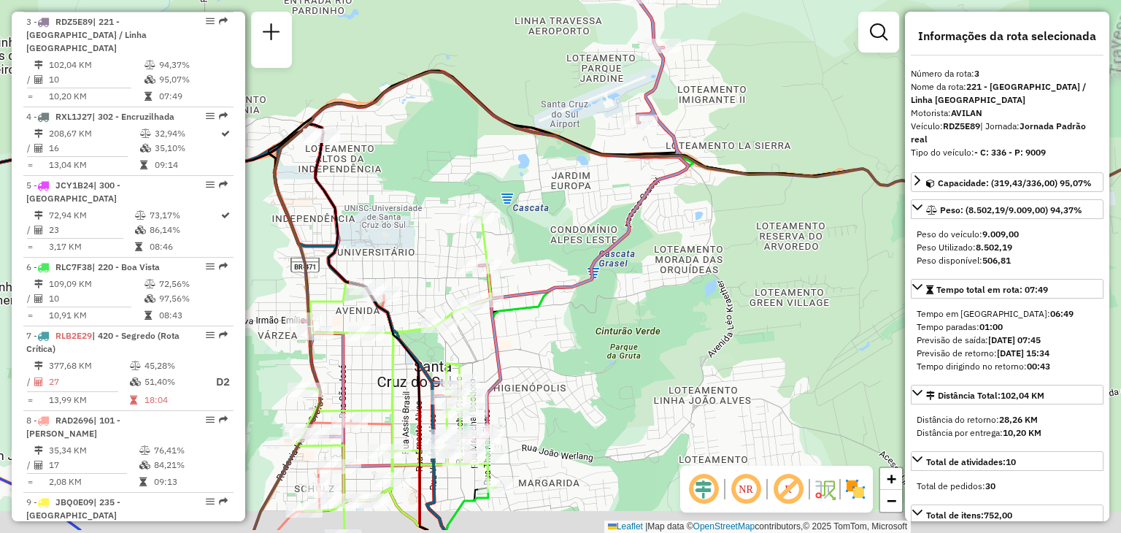
drag, startPoint x: 509, startPoint y: 353, endPoint x: 530, endPoint y: 342, distance: 23.8
click at [545, 327] on div "Janela de atendimento Grade de atendimento Capacidade Transportadoras Veículos …" at bounding box center [560, 266] width 1121 height 533
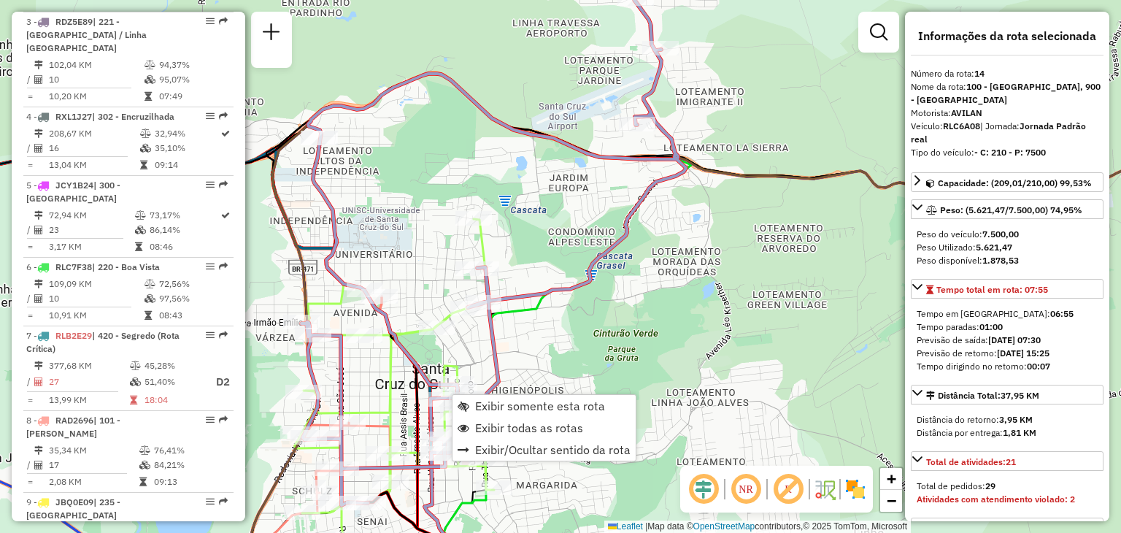
scroll to position [1627, 0]
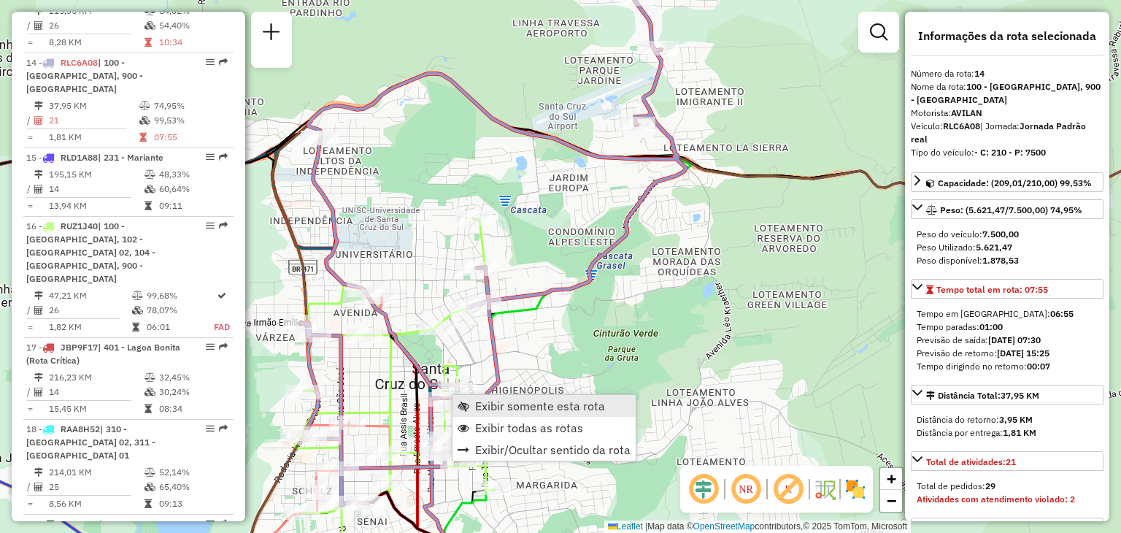
click at [474, 403] on link "Exibir somente esta rota" at bounding box center [543, 406] width 183 height 22
